Goal: Task Accomplishment & Management: Use online tool/utility

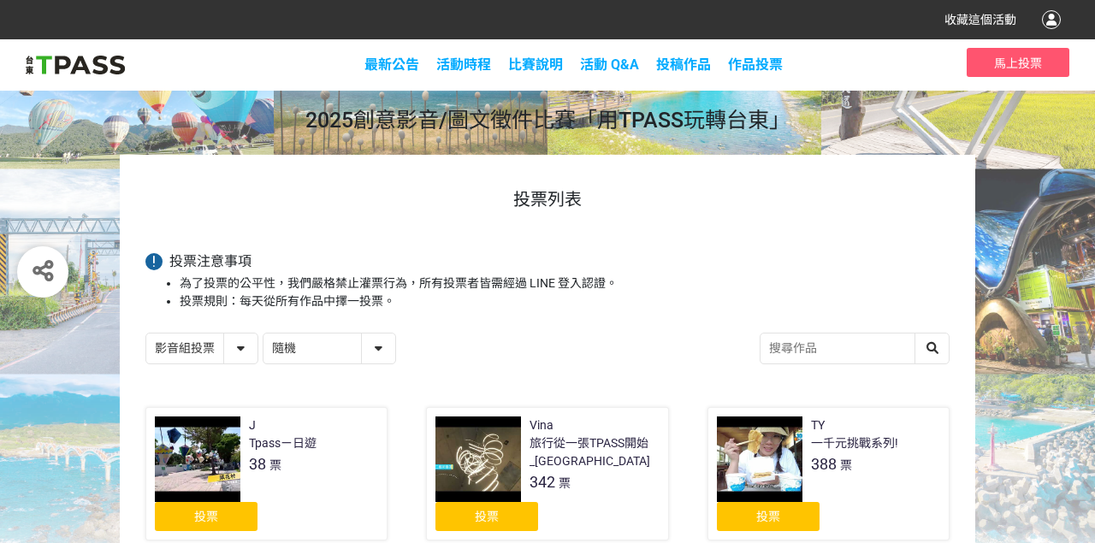
scroll to position [277, 0]
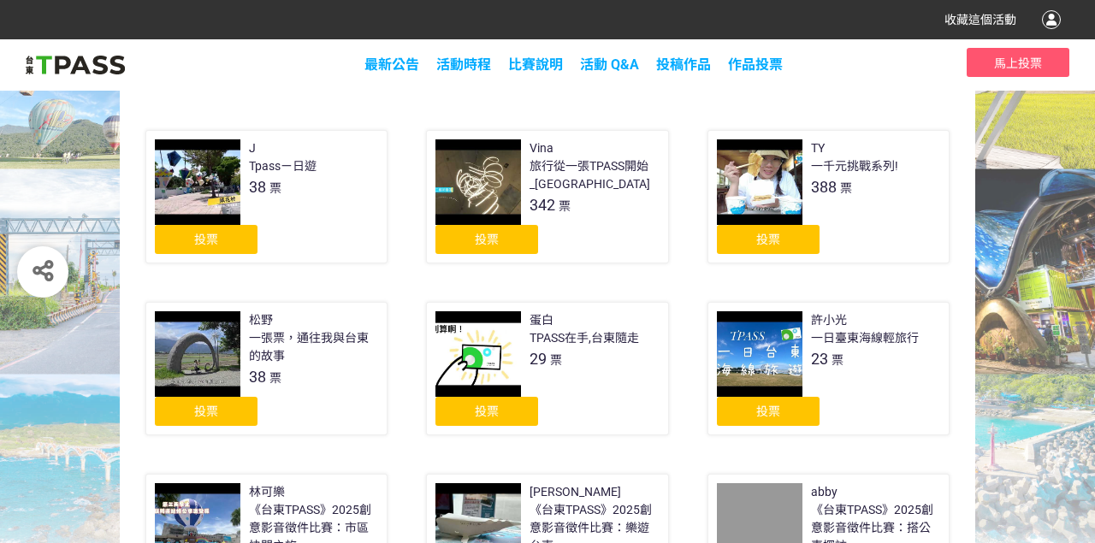
click at [222, 239] on div "投票" at bounding box center [206, 239] width 103 height 29
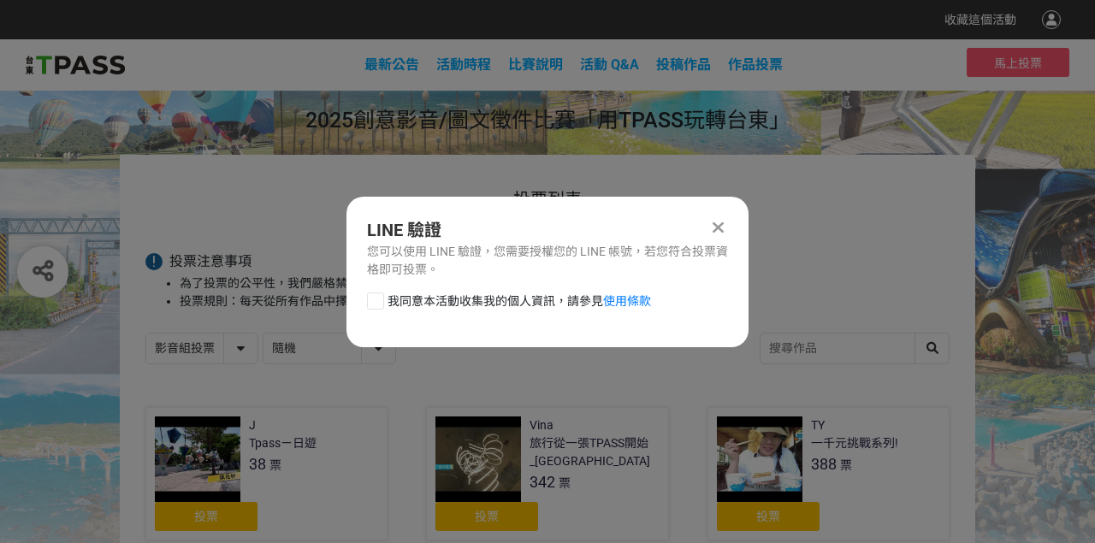
scroll to position [0, 0]
click at [368, 296] on div at bounding box center [375, 301] width 17 height 17
checkbox input "true"
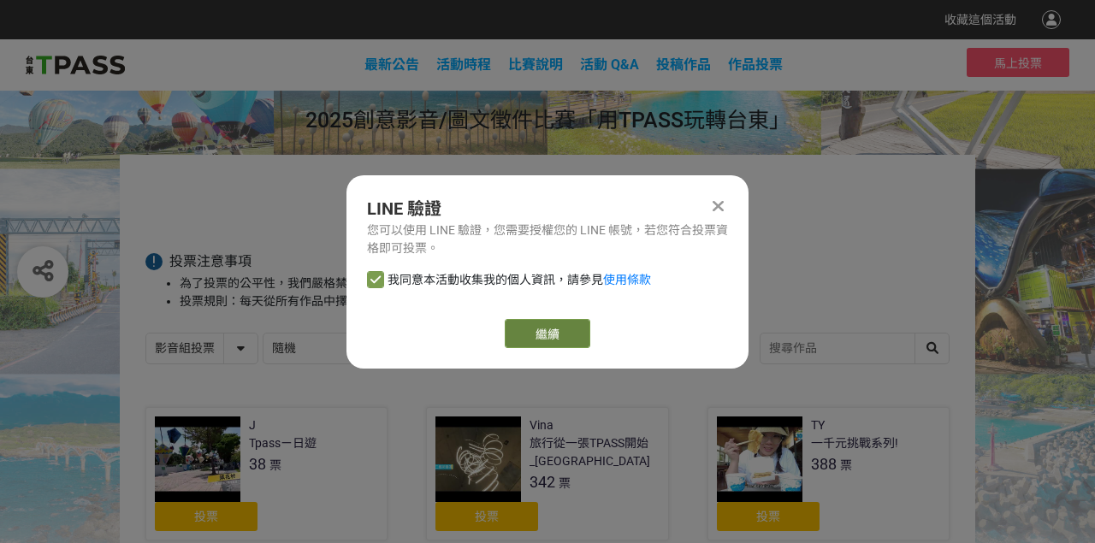
click at [531, 328] on button "繼續" at bounding box center [548, 333] width 86 height 29
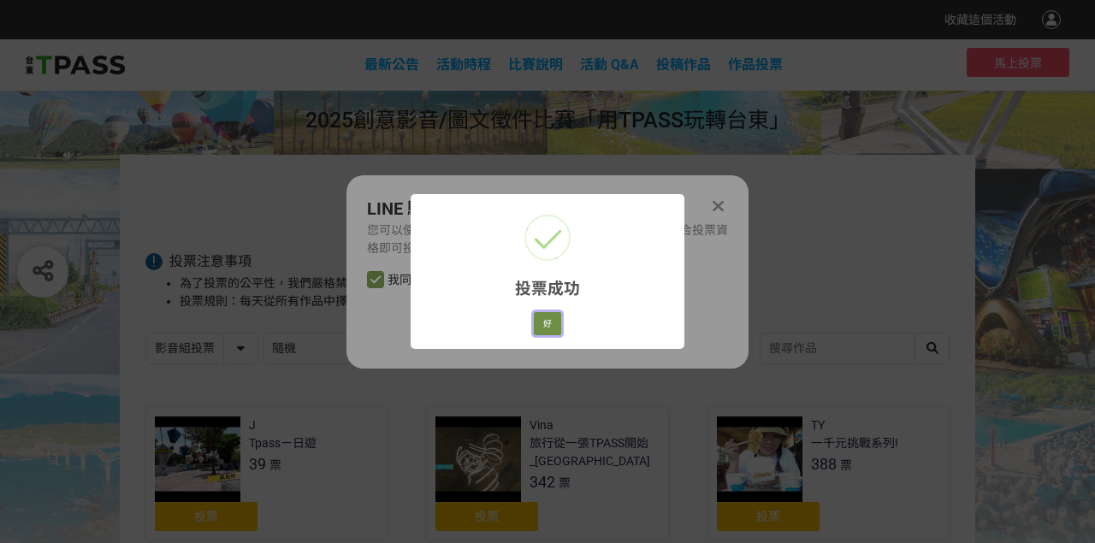
click at [553, 330] on button "好" at bounding box center [547, 324] width 27 height 24
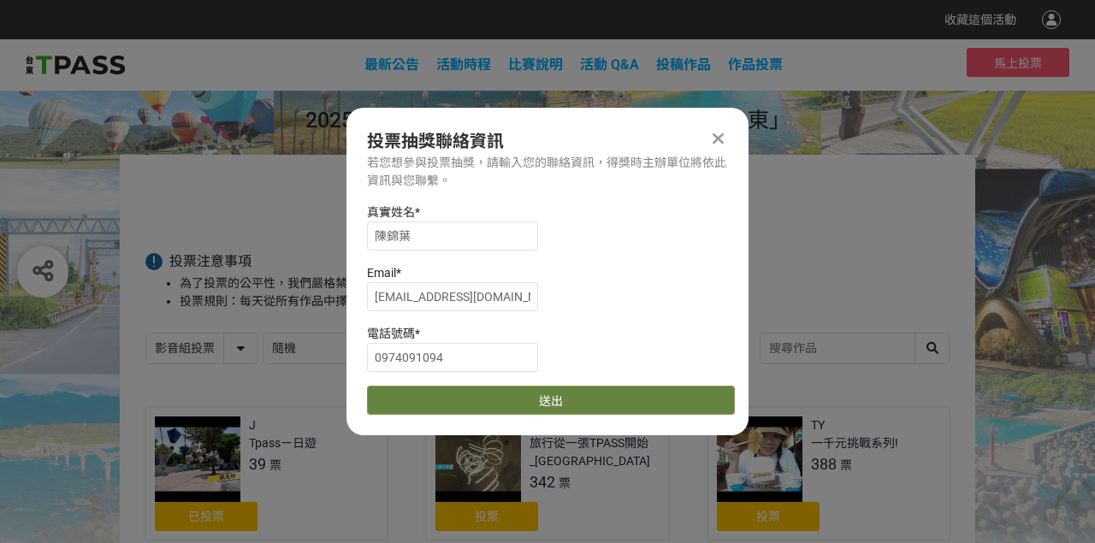
click at [543, 398] on button "送出" at bounding box center [551, 400] width 368 height 29
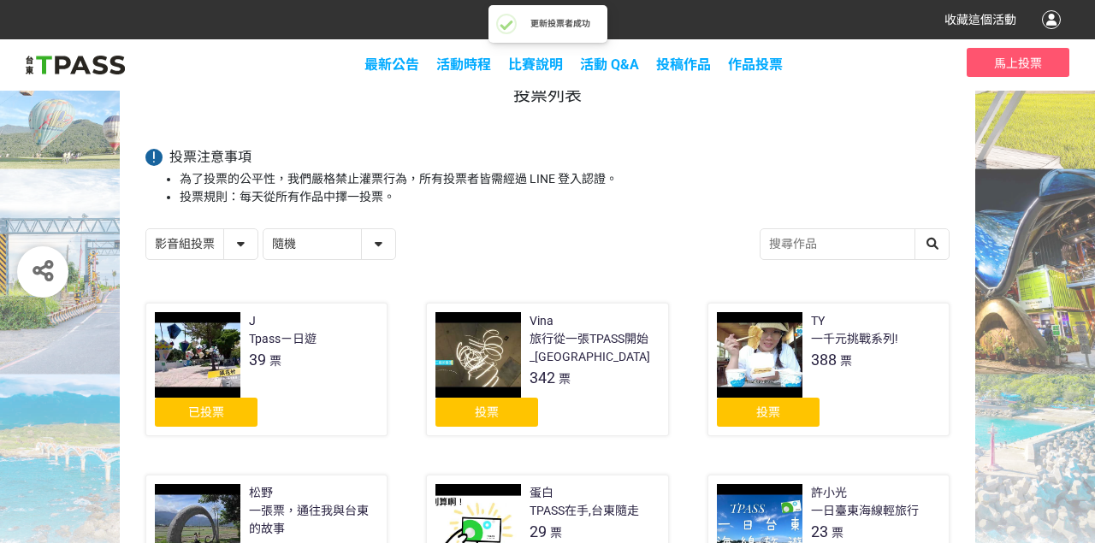
scroll to position [92, 0]
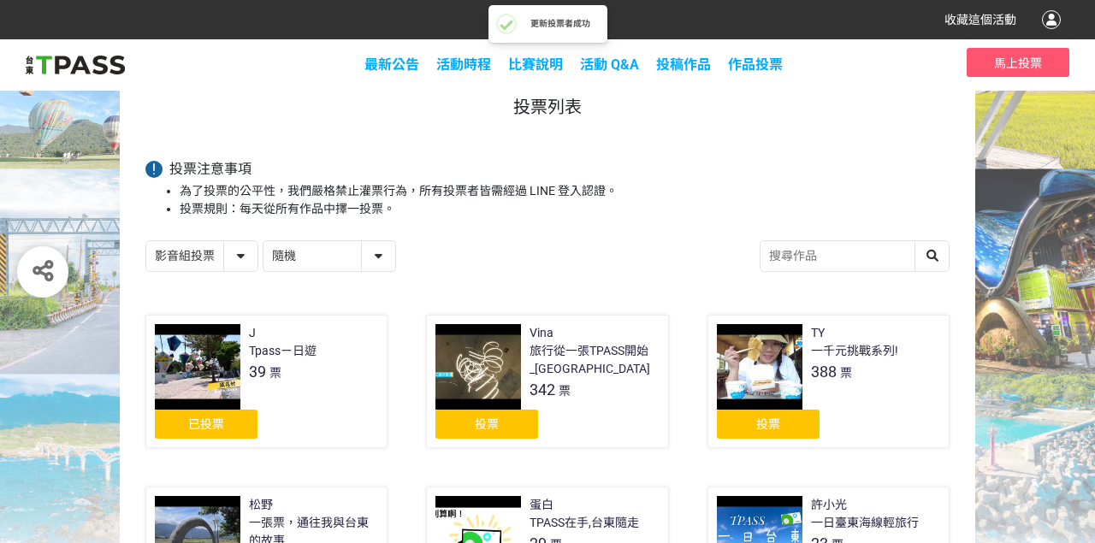
click at [146, 241] on select "影音組投票 圖文組投票" at bounding box center [201, 256] width 111 height 30
select select "13139"
click option "圖文組投票" at bounding box center [0, 0] width 0 height 0
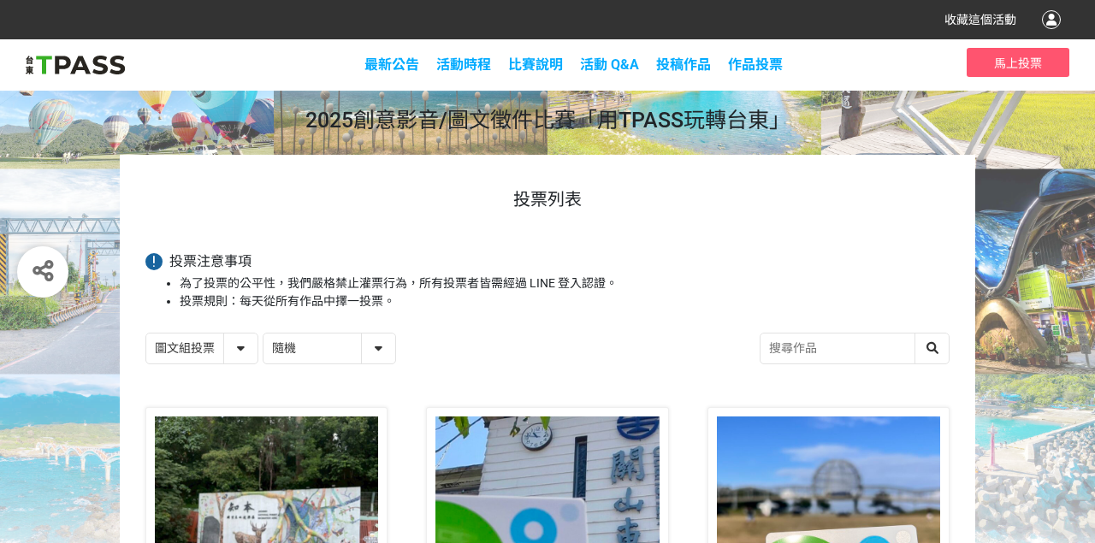
scroll to position [277, 0]
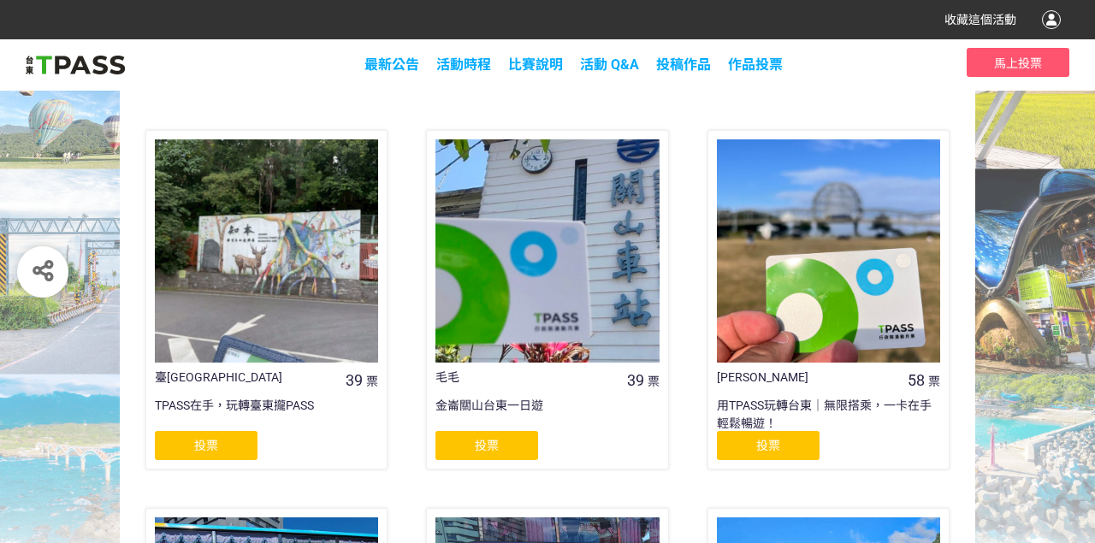
click at [222, 436] on div "投票" at bounding box center [206, 445] width 103 height 29
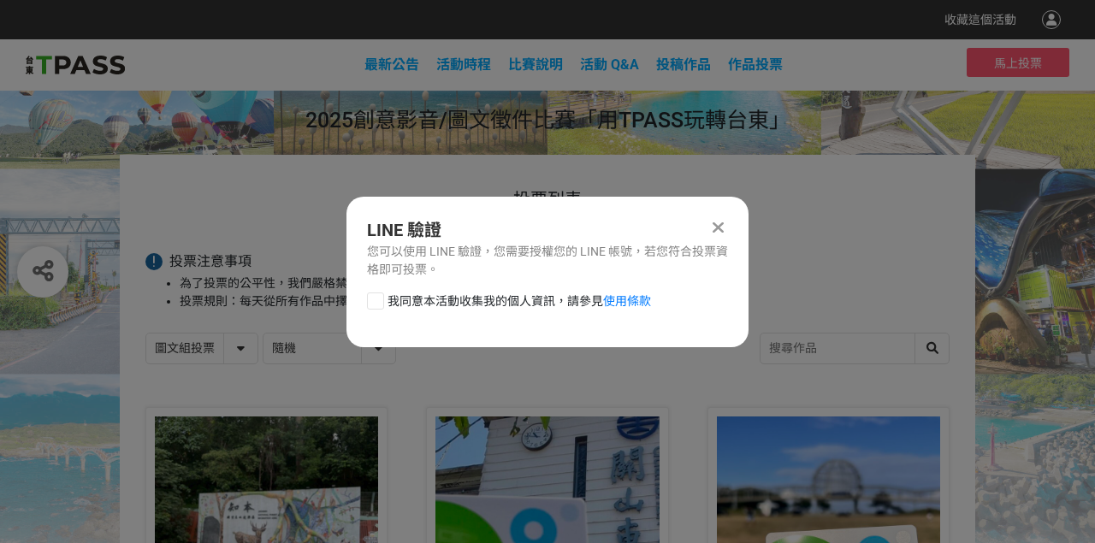
click at [379, 307] on div at bounding box center [375, 301] width 17 height 17
checkbox input "true"
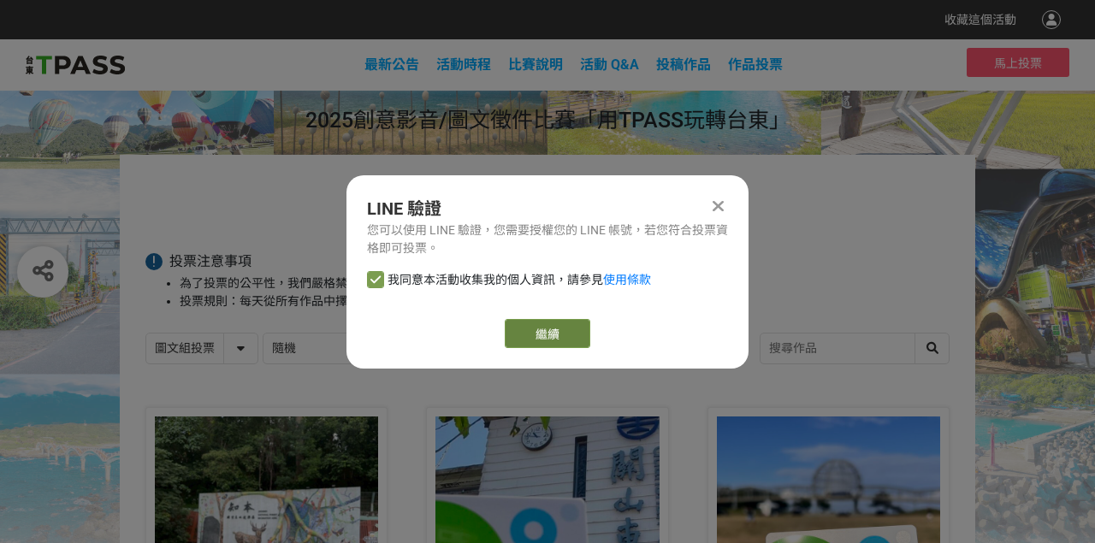
click at [544, 329] on button "繼續" at bounding box center [548, 333] width 86 height 29
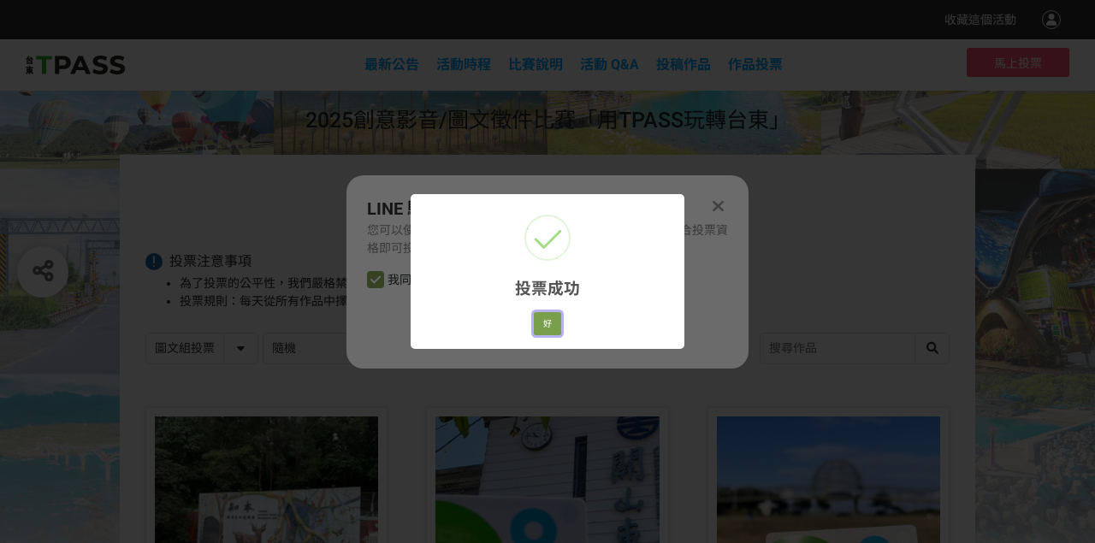
click at [544, 329] on button "好" at bounding box center [547, 324] width 27 height 24
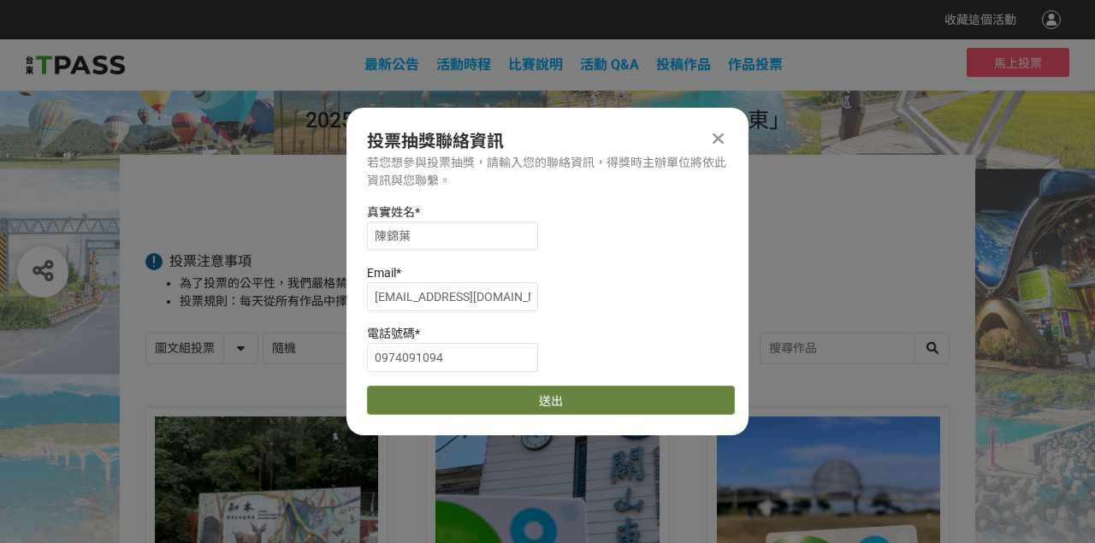
click at [547, 387] on button "送出" at bounding box center [551, 400] width 368 height 29
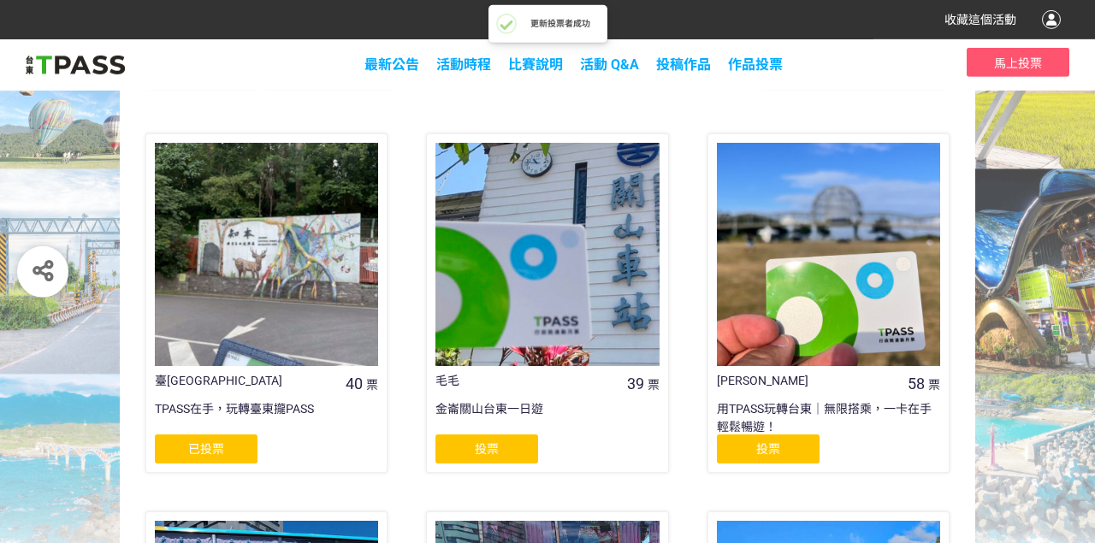
scroll to position [277, 0]
